Goal: Find specific page/section: Find specific page/section

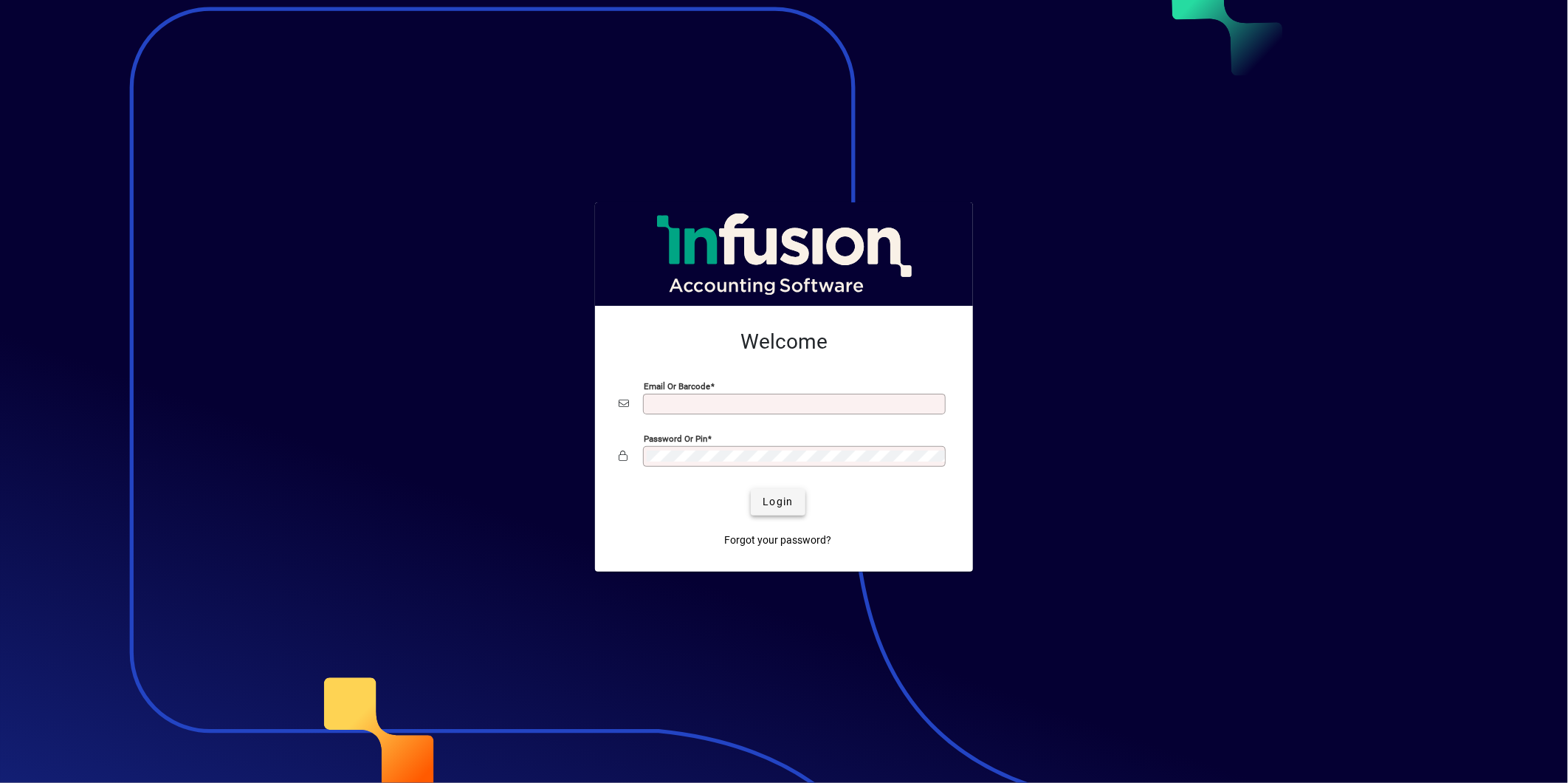
type input "**********"
click at [800, 504] on span "submit" at bounding box center [778, 502] width 54 height 35
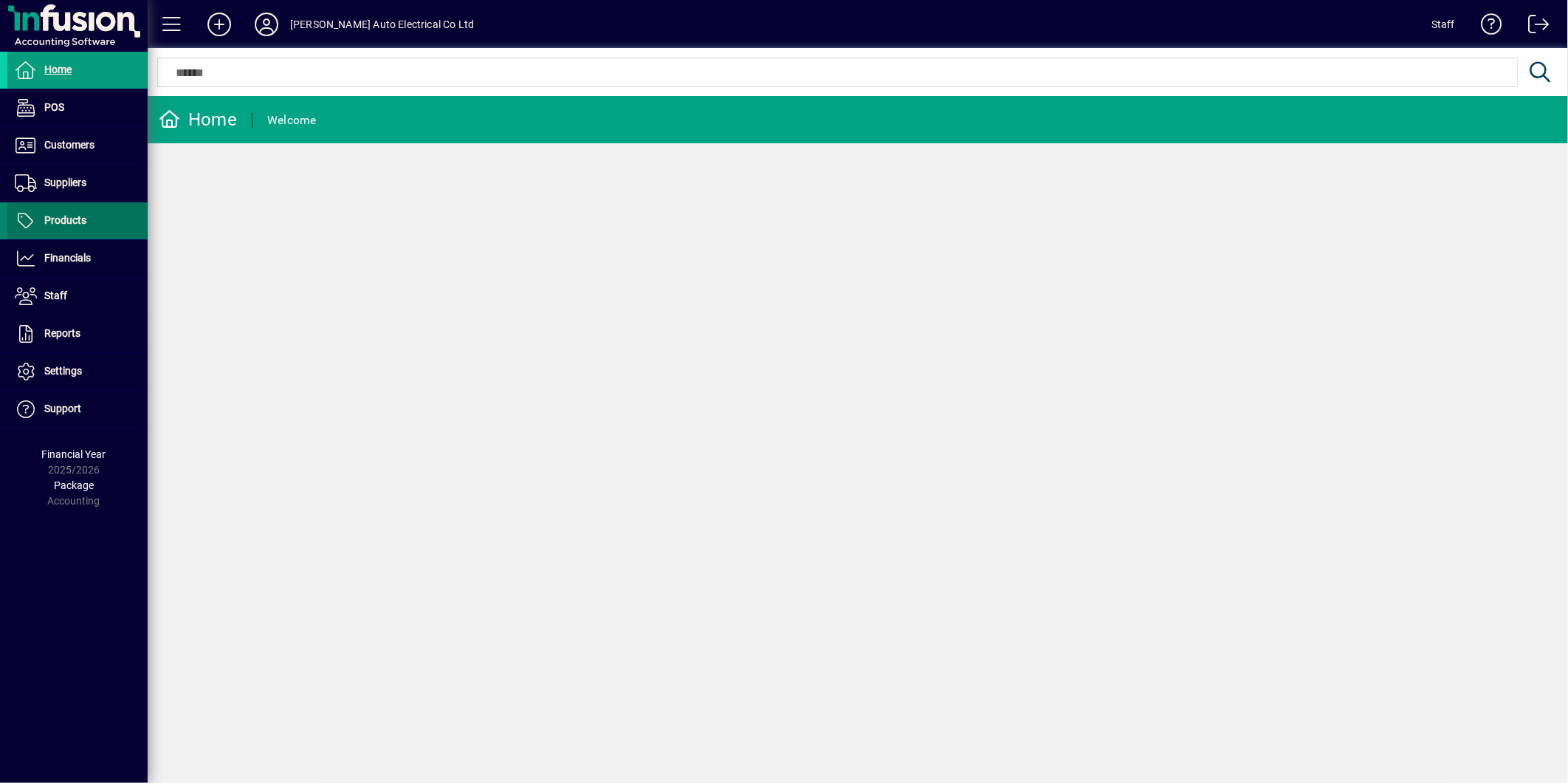
click at [73, 221] on span "Products" at bounding box center [65, 220] width 42 height 11
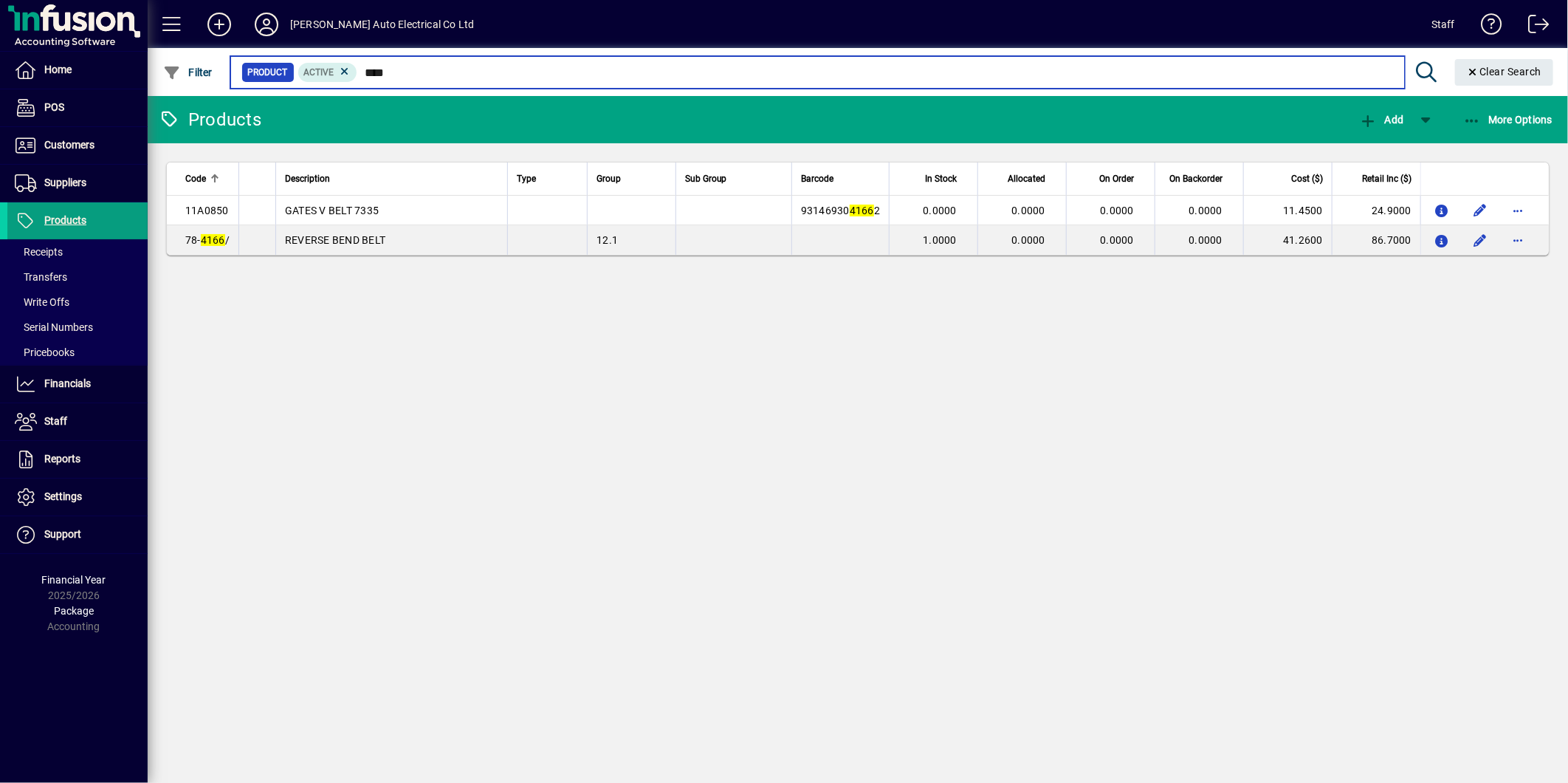
type input "****"
